Goal: Check status: Check status

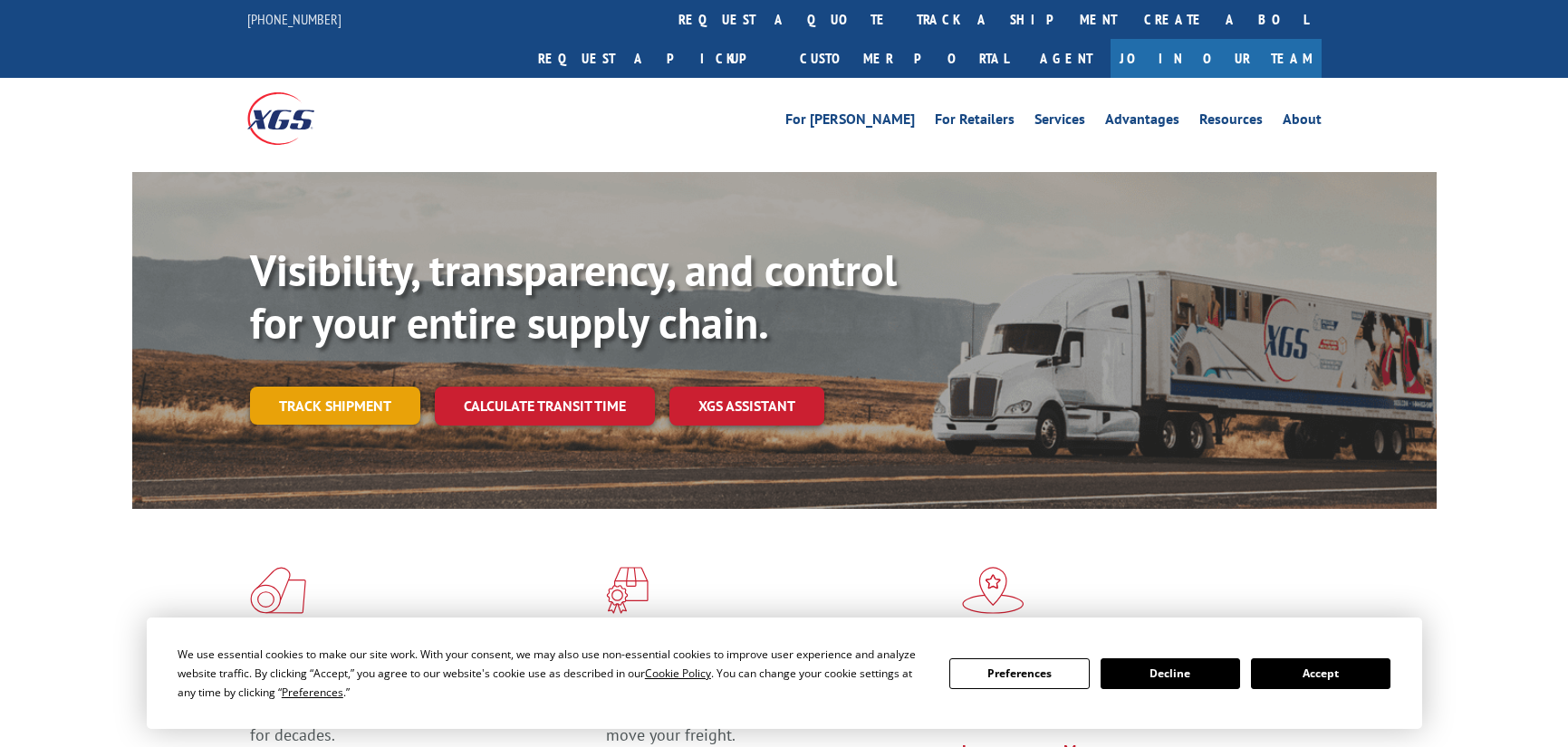
click at [375, 387] on link "Track shipment" at bounding box center [335, 406] width 170 height 38
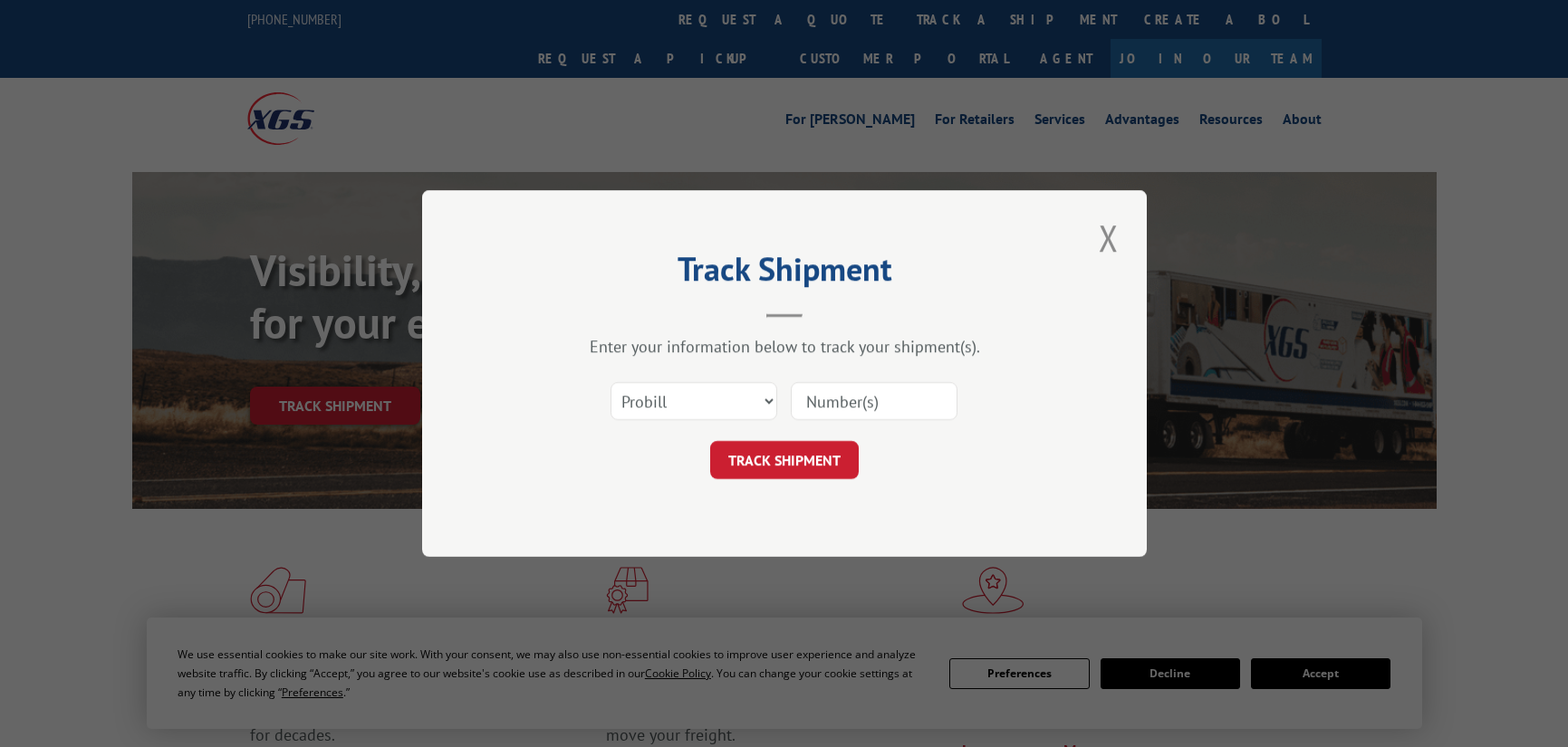
click at [721, 375] on div "Select category... Probill BOL PO" at bounding box center [784, 401] width 544 height 59
click at [729, 409] on select "Select category... Probill BOL PO" at bounding box center [694, 401] width 166 height 38
select select "bol"
click at [611, 382] on select "Select category... Probill BOL PO" at bounding box center [694, 401] width 166 height 38
click at [856, 398] on input at bounding box center [873, 401] width 166 height 38
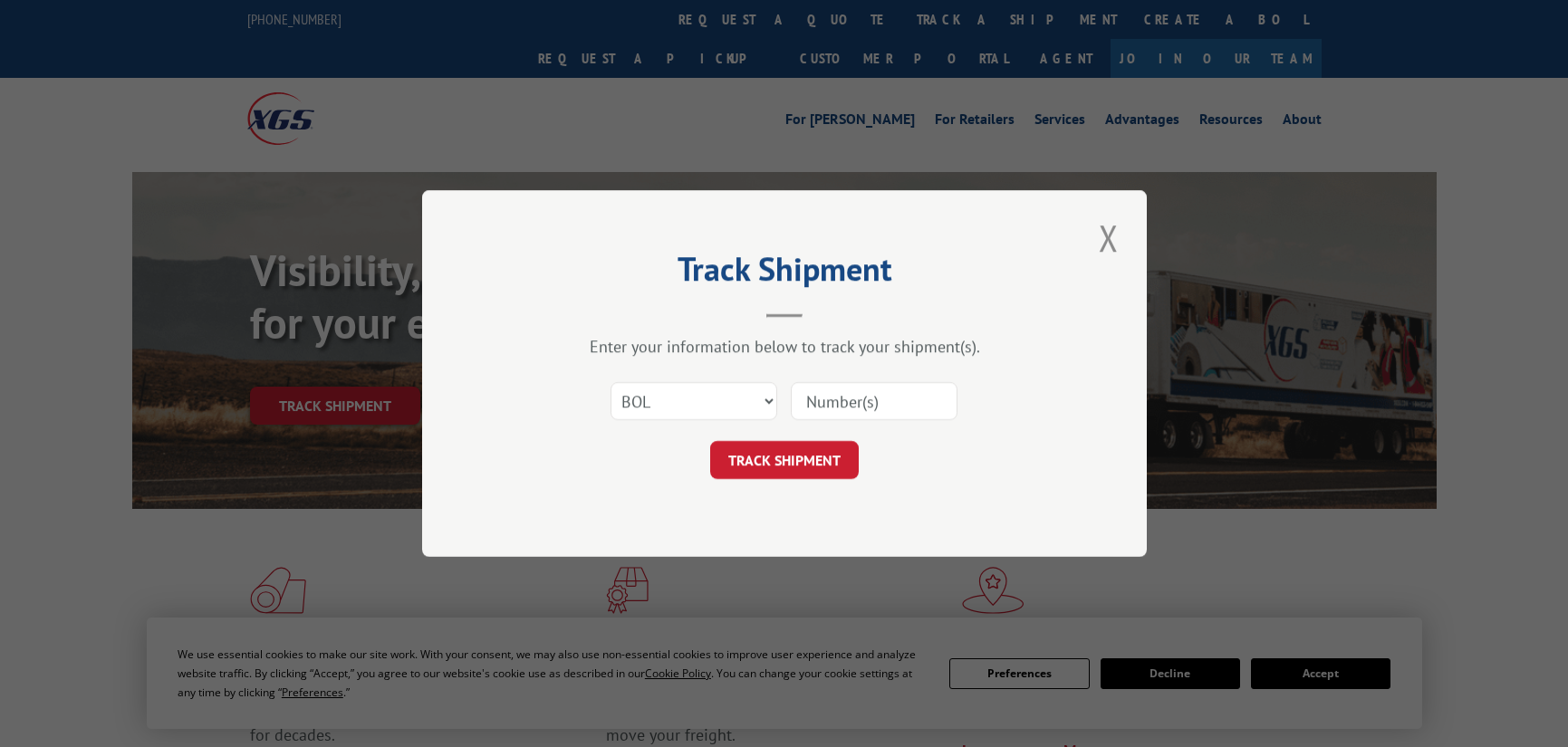
paste input "2818985"
click at [810, 398] on input "2818985" at bounding box center [873, 401] width 166 height 38
click at [818, 400] on input "2818985" at bounding box center [873, 401] width 166 height 38
type input "2818985"
click at [760, 430] on div "Select category... Probill BOL PO 2818985" at bounding box center [784, 401] width 544 height 59
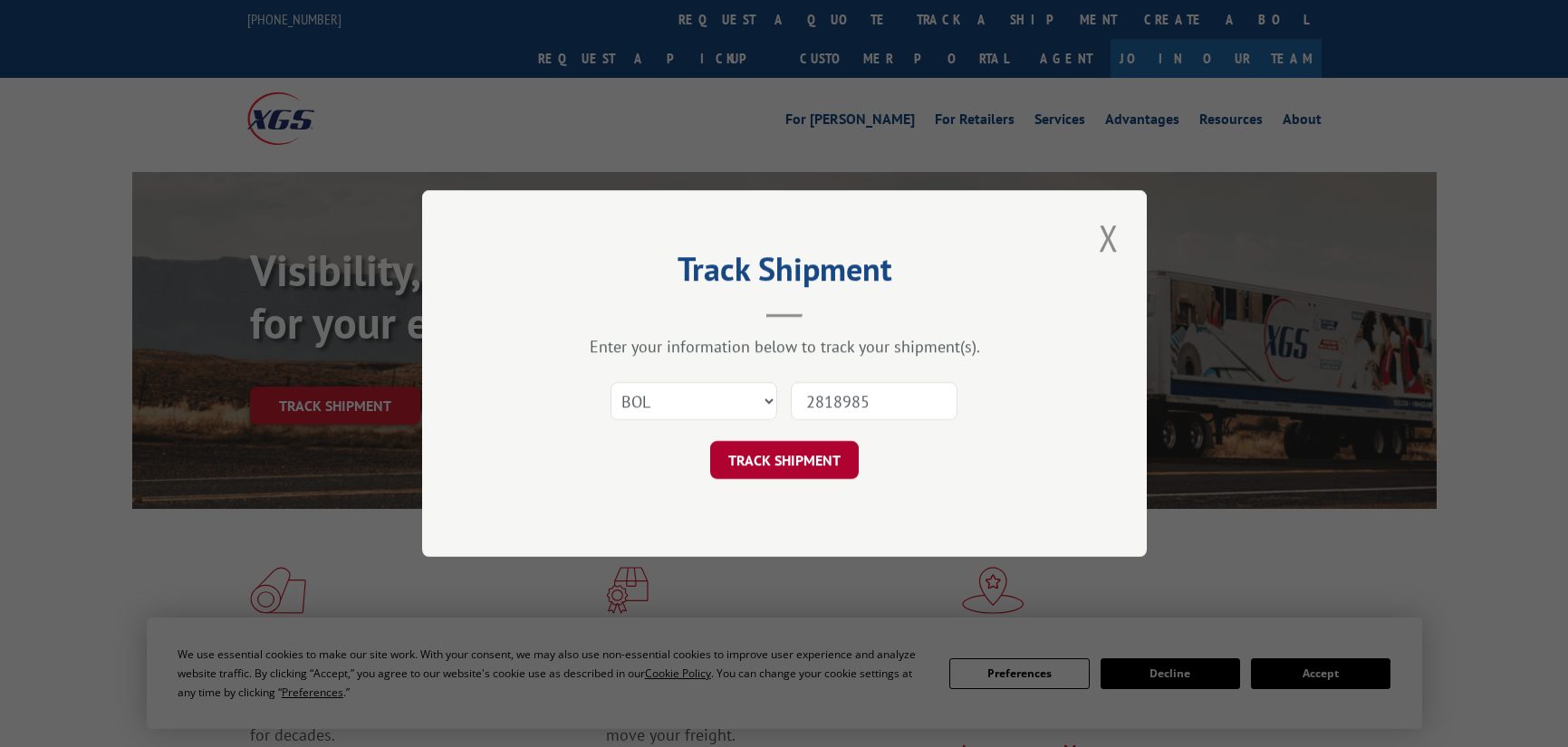
click at [758, 446] on button "TRACK SHIPMENT" at bounding box center [784, 459] width 149 height 38
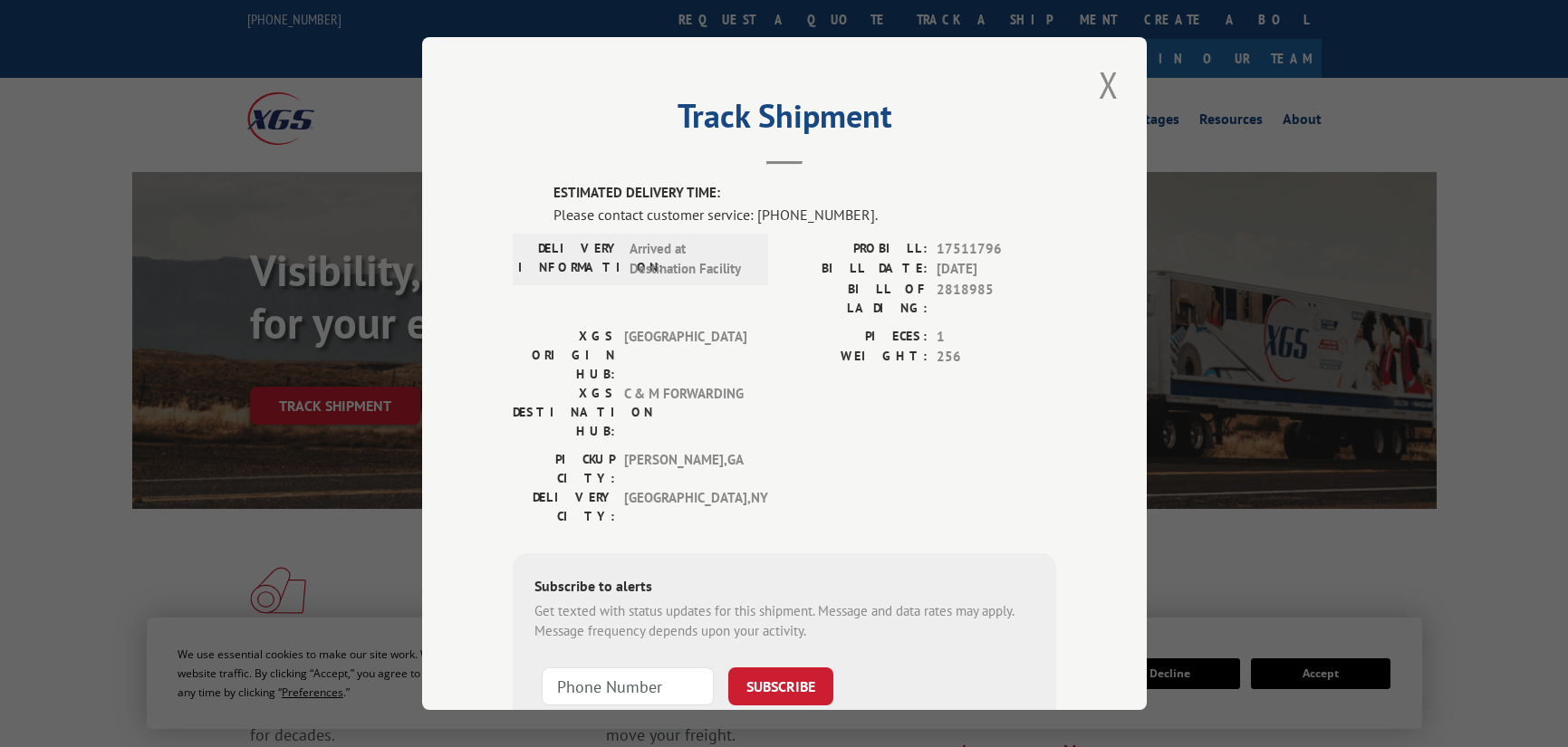
click at [901, 657] on form "SUBSCRIBE Note: by providing a telephone number and submitting this form you ar…" at bounding box center [784, 717] width 500 height 122
click at [629, 253] on span "Arrived at Destination Facility" at bounding box center [691, 260] width 123 height 41
drag, startPoint x: 623, startPoint y: 252, endPoint x: 738, endPoint y: 262, distance: 115.4
click at [738, 262] on span "Arrived at Destination Facility" at bounding box center [691, 260] width 123 height 41
drag, startPoint x: 738, startPoint y: 262, endPoint x: 721, endPoint y: 264, distance: 17.1
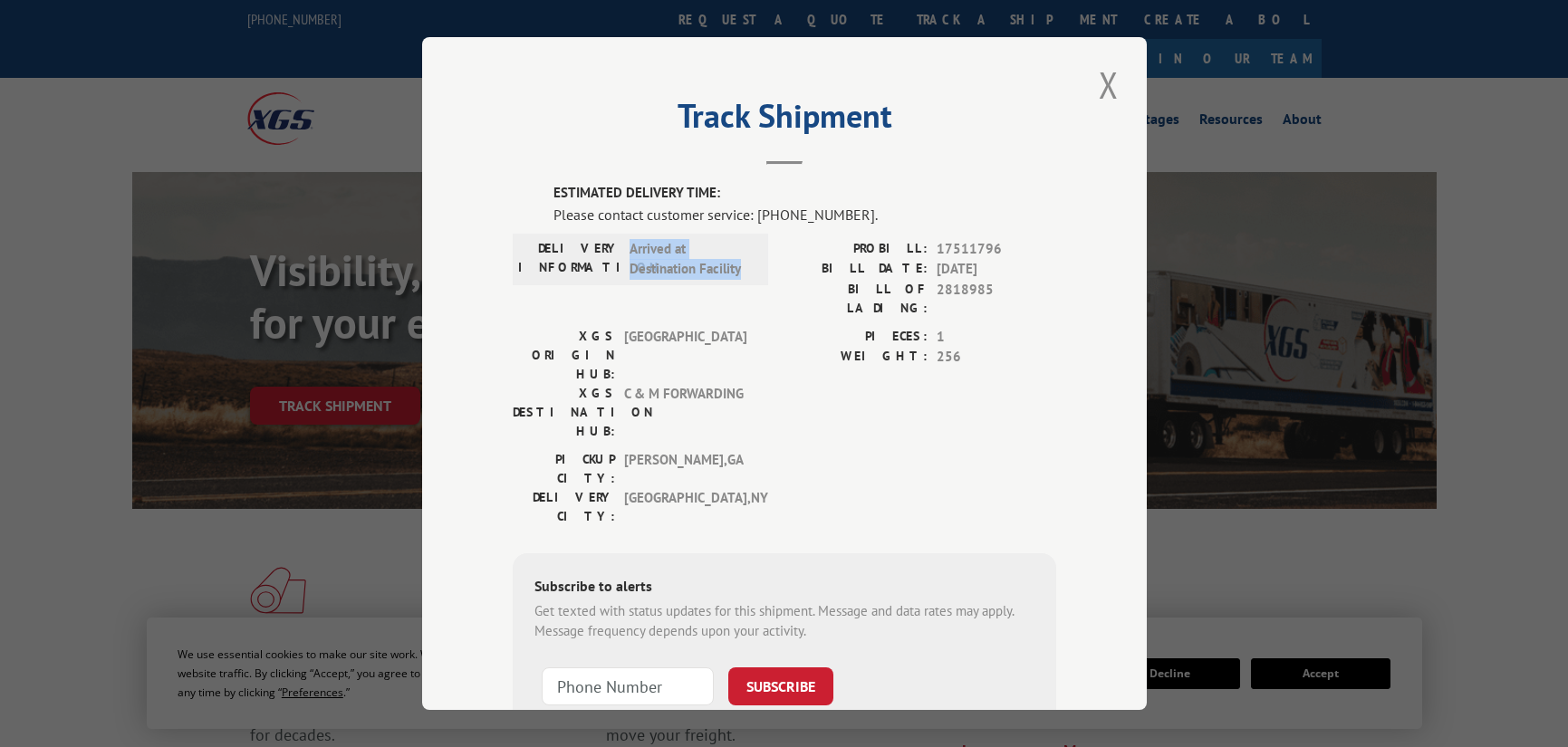
copy span "Arrived at Destination Facility"
click at [1120, 532] on div "Track Shipment ESTIMATED DELIVERY TIME: Please contact customer service: [PHONE…" at bounding box center [784, 374] width 725 height 673
click at [1106, 94] on button "Close modal" at bounding box center [1109, 84] width 31 height 50
